Goal: Check status: Check status

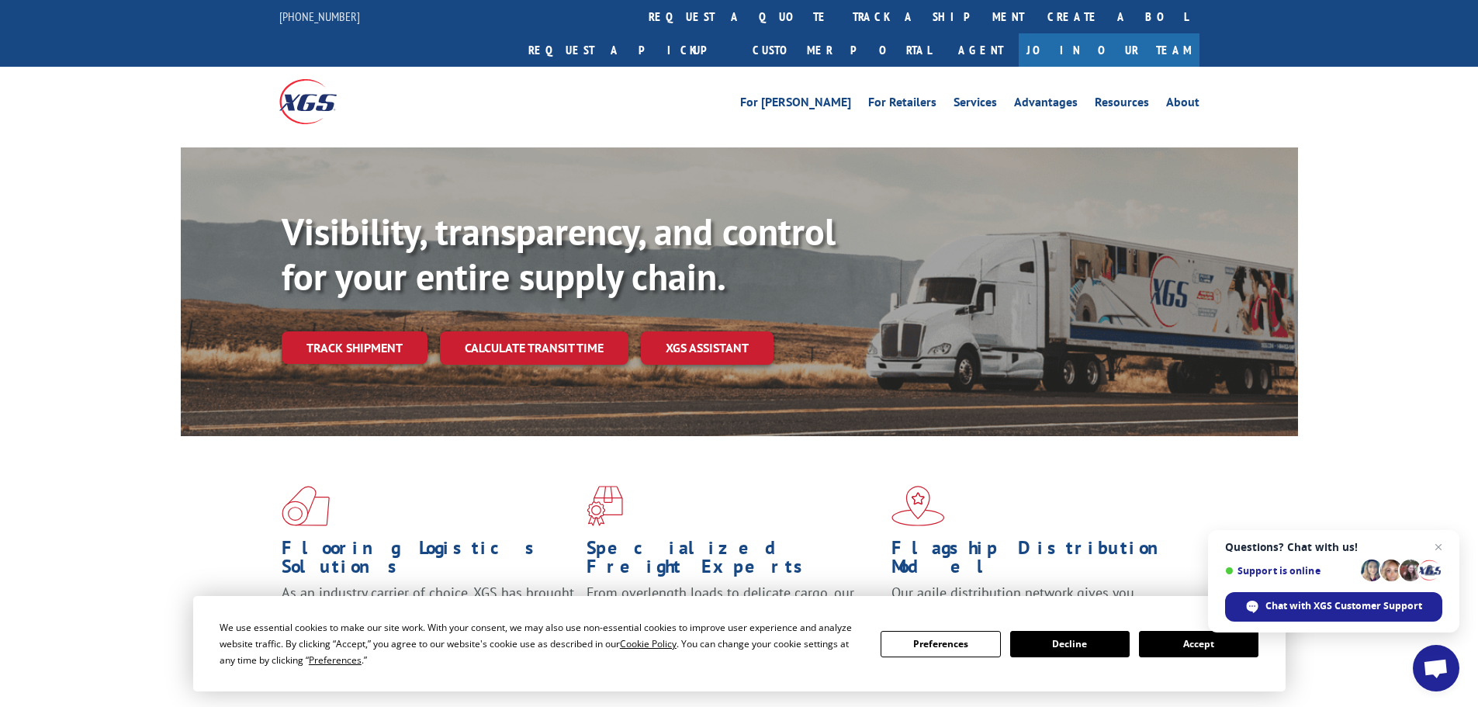
click at [1176, 646] on button "Accept" at bounding box center [1199, 644] width 120 height 26
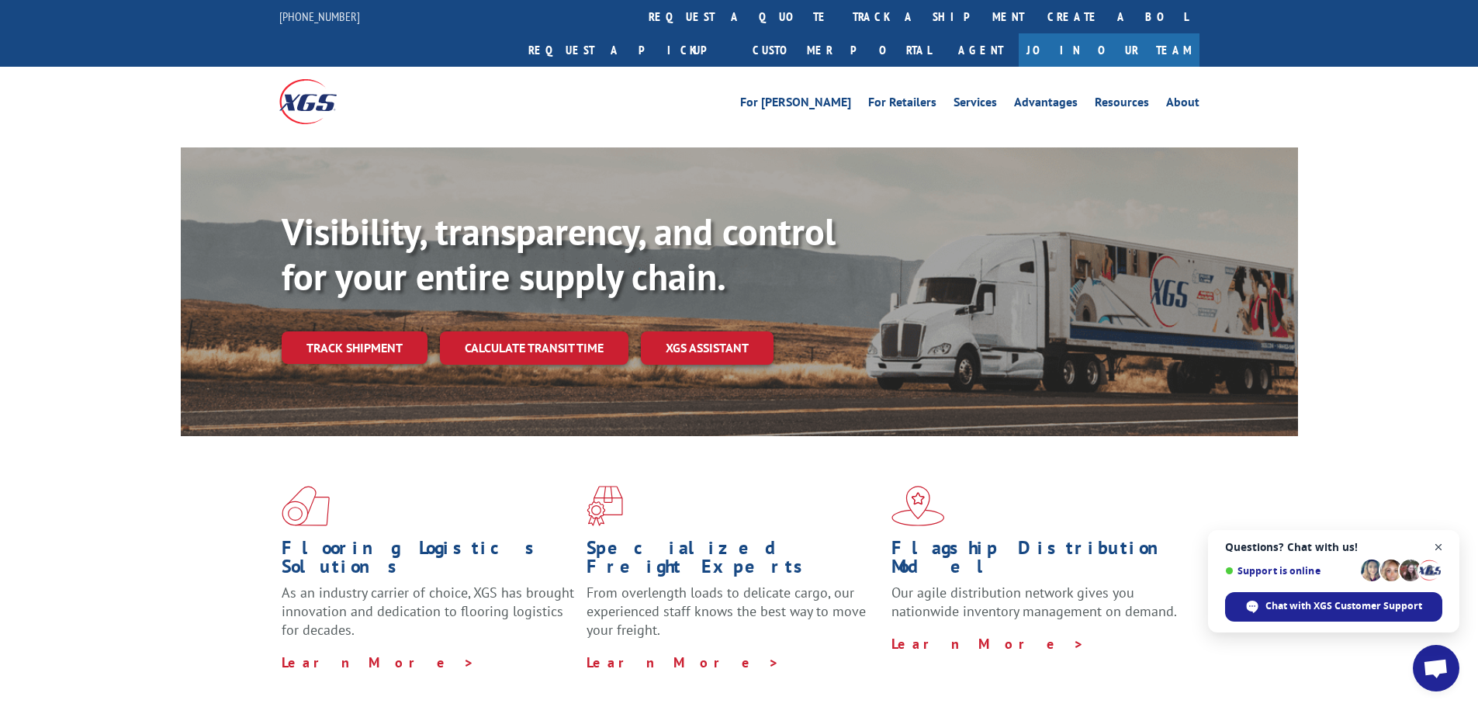
click at [1439, 544] on span "Close chat" at bounding box center [1438, 547] width 19 height 19
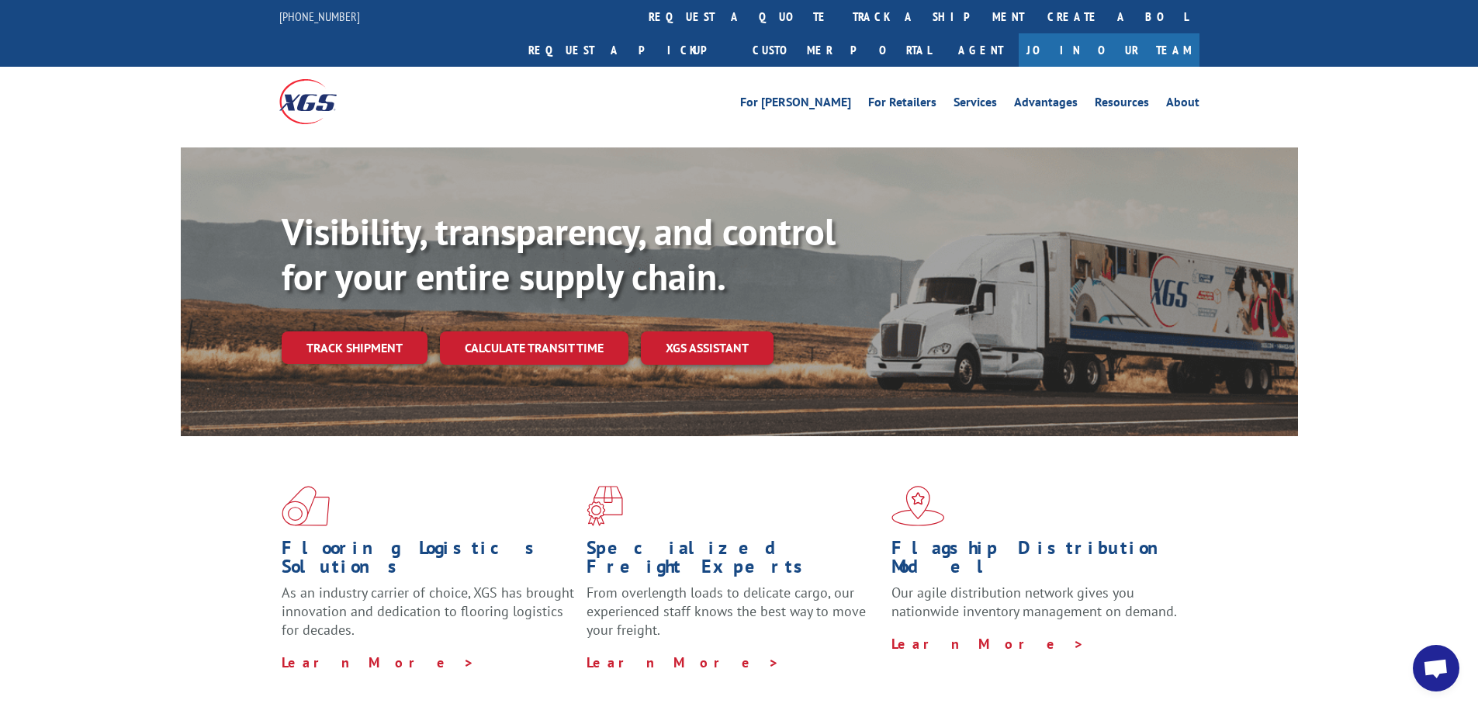
click at [1325, 76] on div "For [PERSON_NAME] For Retailers Services Advantages Resources About For [PERSON…" at bounding box center [739, 101] width 1478 height 69
click at [841, 20] on link "track a shipment" at bounding box center [938, 16] width 195 height 33
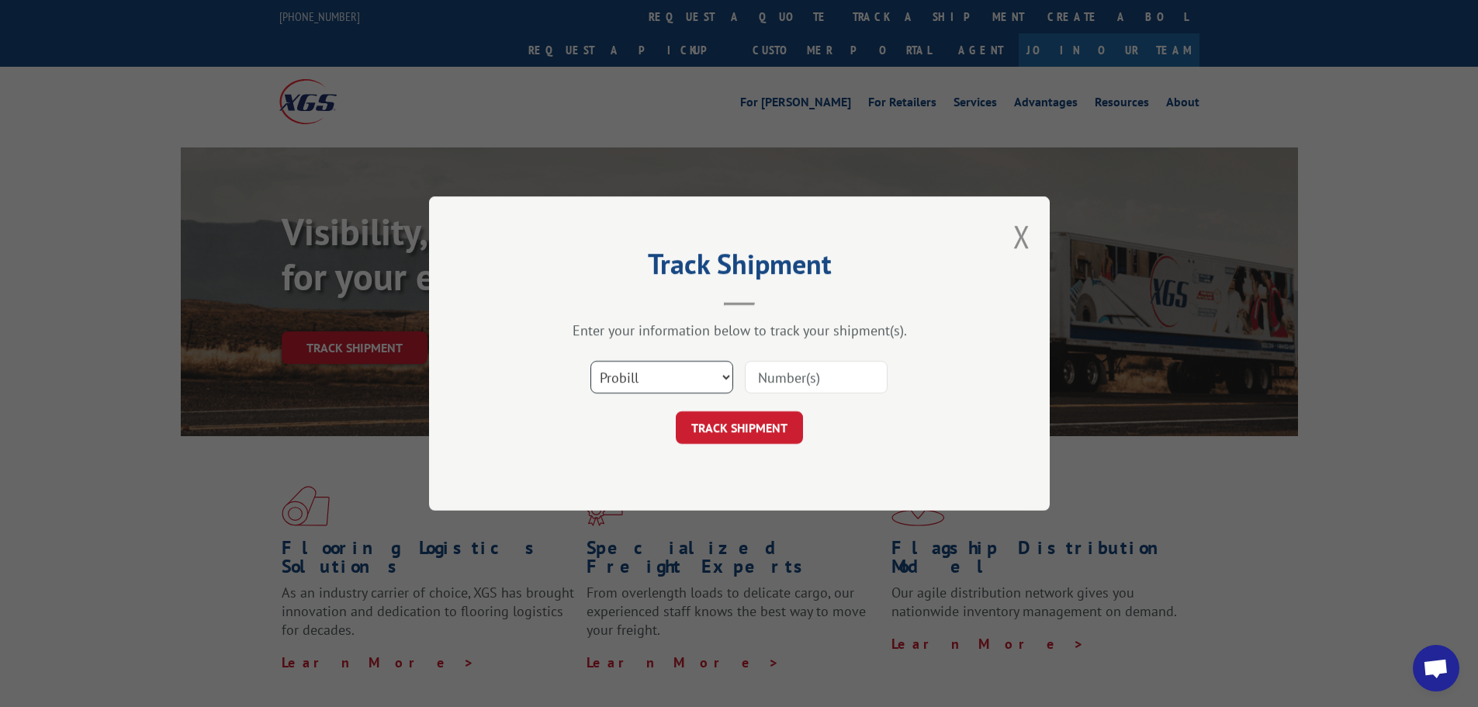
click at [726, 375] on select "Select category... Probill BOL PO" at bounding box center [662, 377] width 143 height 33
click at [934, 285] on header "Track Shipment" at bounding box center [740, 279] width 466 height 53
click at [776, 379] on input at bounding box center [816, 377] width 143 height 33
type input "17674176"
click at [724, 431] on button "TRACK SHIPMENT" at bounding box center [739, 427] width 127 height 33
